Goal: Navigation & Orientation: Understand site structure

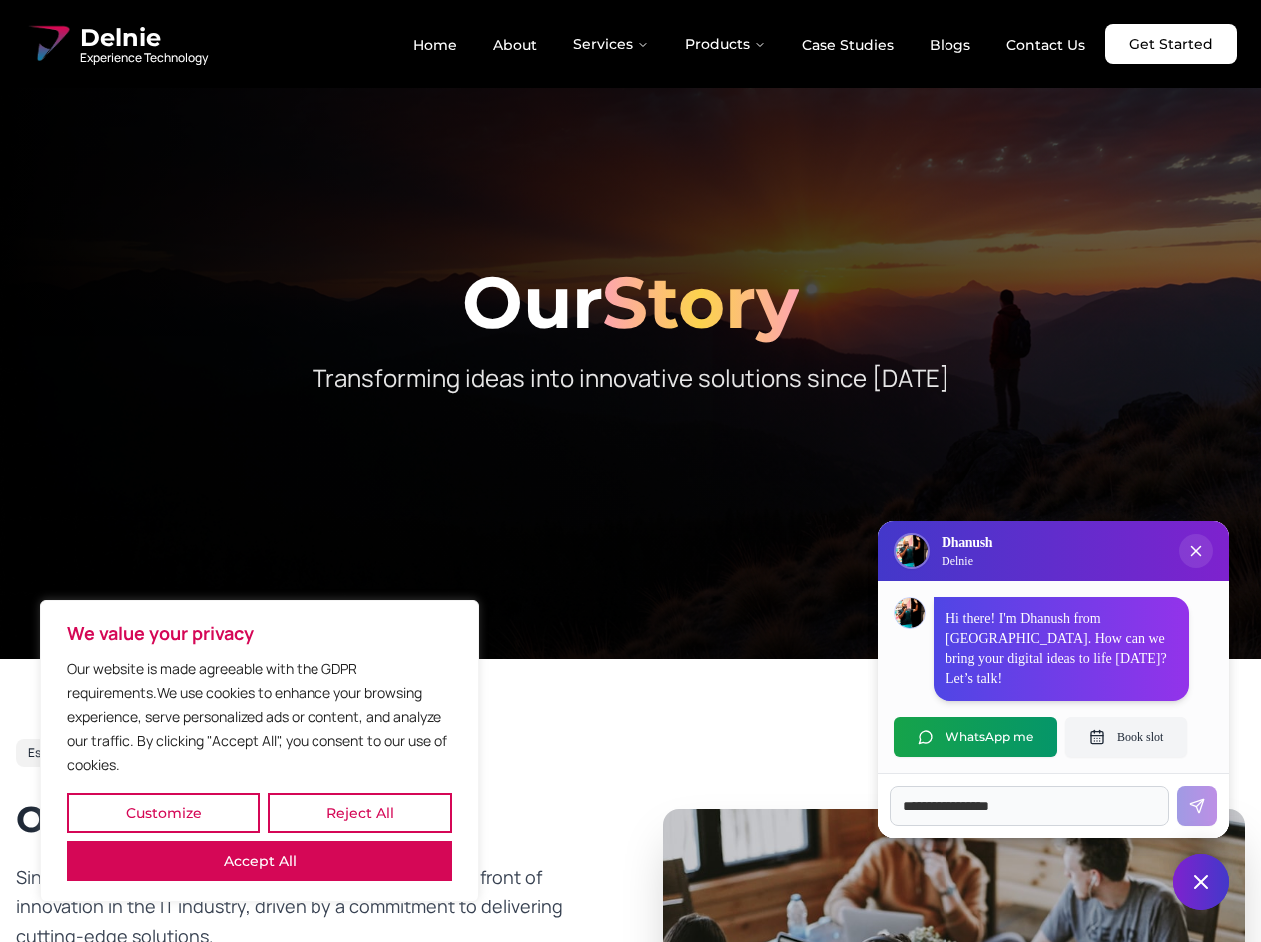
click at [163, 813] on button "Customize" at bounding box center [163, 813] width 193 height 40
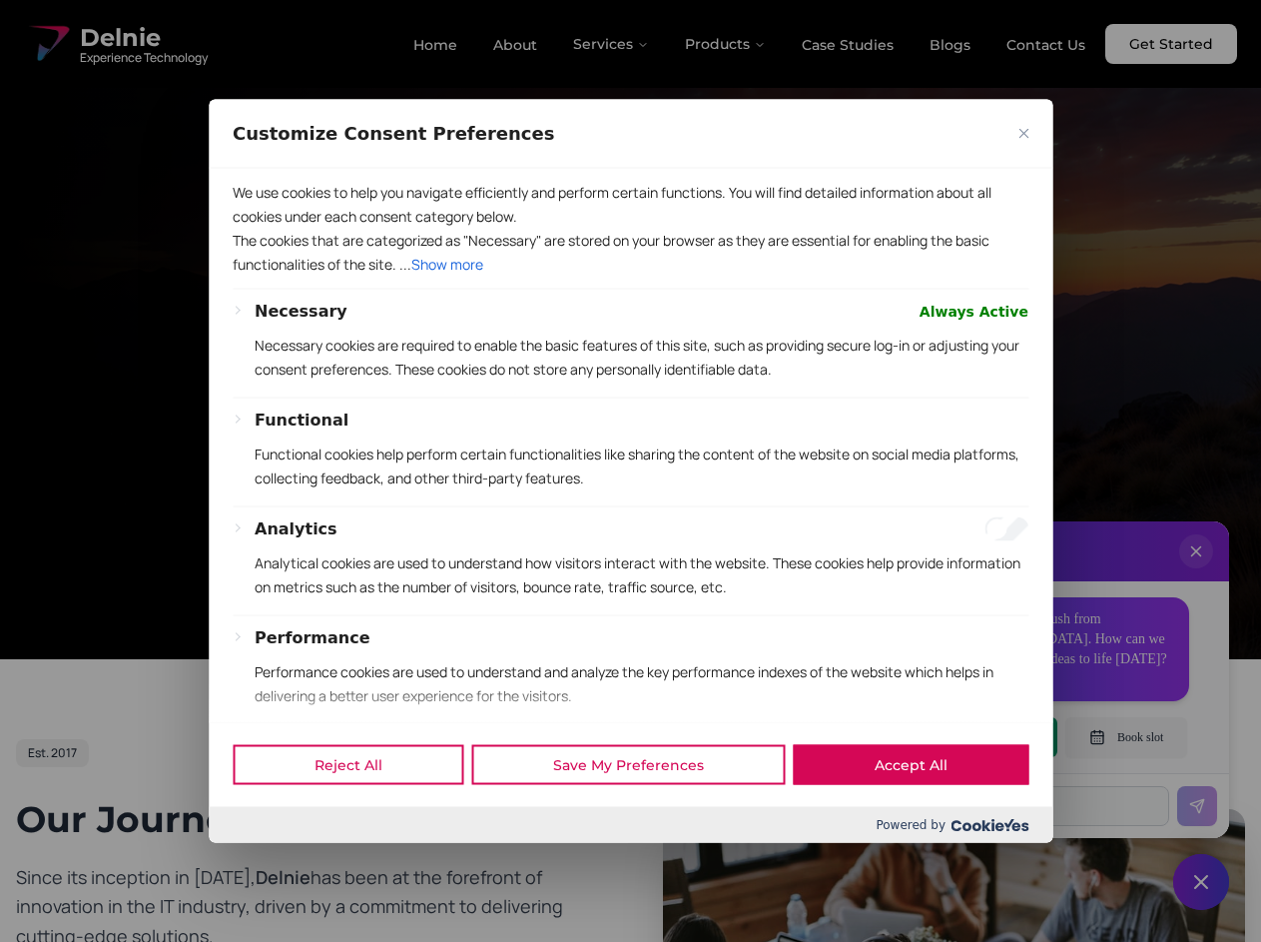
click at [360, 813] on div at bounding box center [630, 471] width 1261 height 942
click at [260, 228] on p "We use cookies to help you navigate efficiently and perform certain functions. …" at bounding box center [631, 204] width 796 height 48
click at [630, 276] on p "The cookies that are categorized as "Necessary" are stored on your browser as t…" at bounding box center [631, 252] width 796 height 48
click at [612, 44] on div at bounding box center [630, 471] width 1261 height 942
click at [726, 44] on div at bounding box center [630, 471] width 1261 height 942
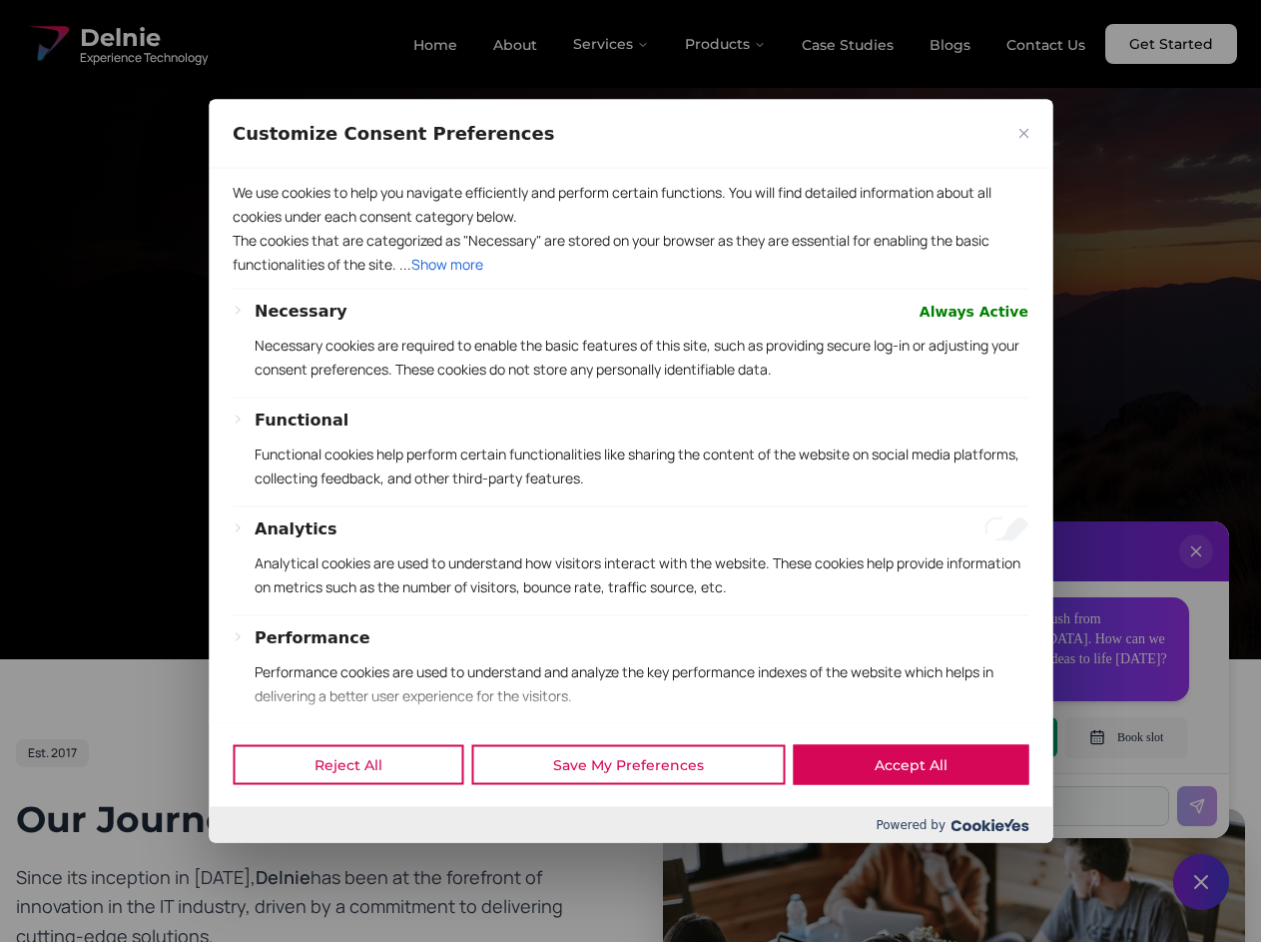
click at [1196, 571] on div at bounding box center [630, 471] width 1261 height 942
click at [976, 737] on div "Reject All Save My Preferences Accept All" at bounding box center [631, 764] width 844 height 85
click at [1127, 737] on div at bounding box center [630, 471] width 1261 height 942
click at [1201, 882] on div at bounding box center [630, 471] width 1261 height 942
